Goal: Information Seeking & Learning: Learn about a topic

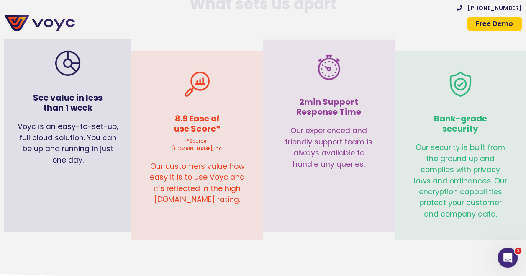
scroll to position [2932, 0]
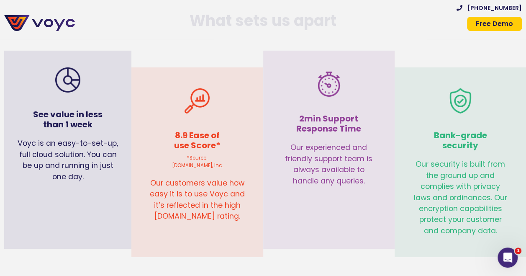
click at [300, 198] on div "2min Support Response Time Our experienced and friendly support team is always …" at bounding box center [329, 129] width 123 height 148
click at [268, 167] on div "2min Support Response Time Our experienced and friendly support team is always …" at bounding box center [329, 129] width 123 height 148
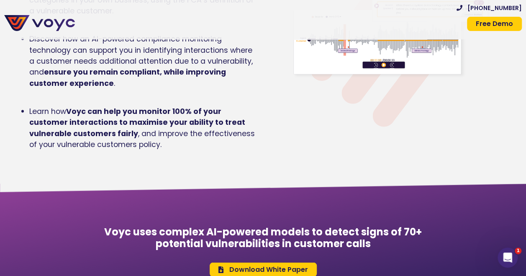
scroll to position [0, 0]
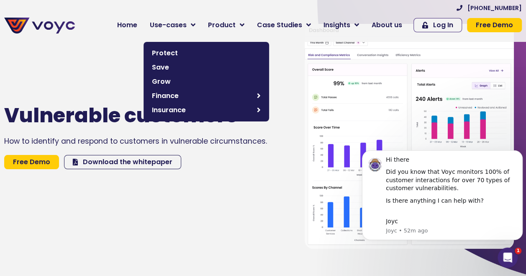
click at [202, 22] on link "Use-cases" at bounding box center [173, 25] width 58 height 17
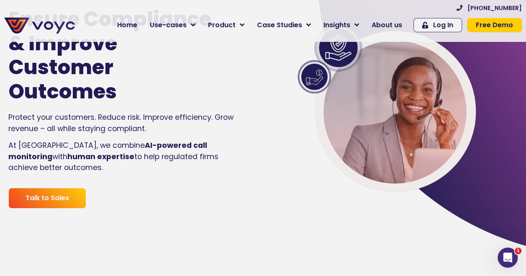
scroll to position [42, 0]
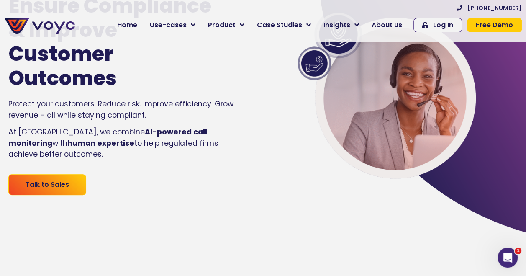
click at [64, 181] on span "Talk to Sales" at bounding box center [48, 184] width 44 height 7
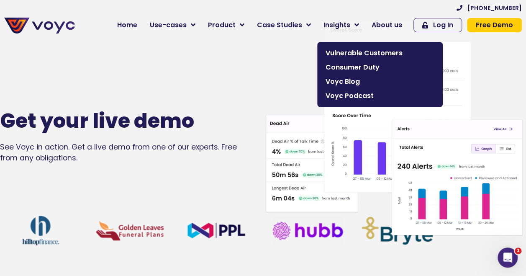
click at [360, 23] on link "Insights" at bounding box center [341, 25] width 48 height 17
click at [348, 68] on span "Consumer Duty" at bounding box center [380, 67] width 109 height 10
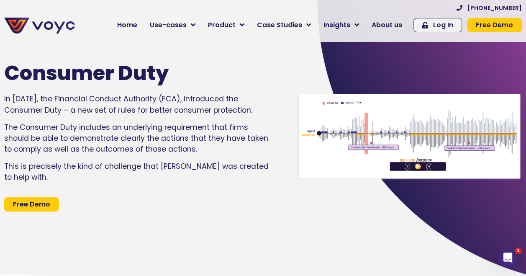
click at [137, 27] on span "Home" at bounding box center [127, 25] width 20 height 10
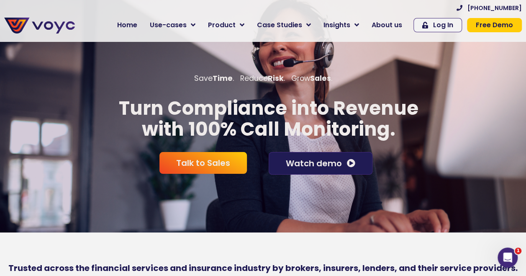
click at [317, 166] on span "Watch demo" at bounding box center [314, 163] width 56 height 8
